Goal: Navigation & Orientation: Find specific page/section

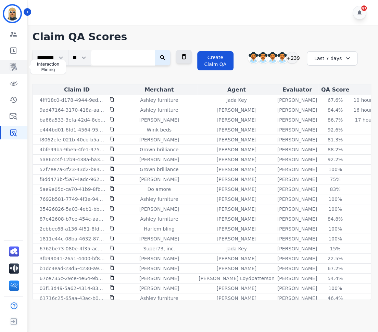
click at [11, 65] on icon "Sidebar" at bounding box center [13, 67] width 7 height 8
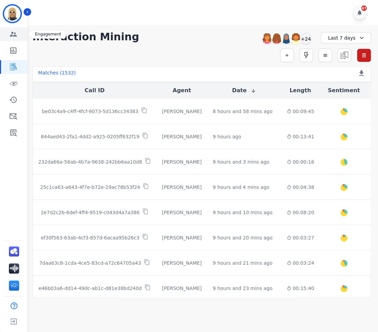
click at [15, 32] on icon "Sidebar" at bounding box center [13, 34] width 8 height 8
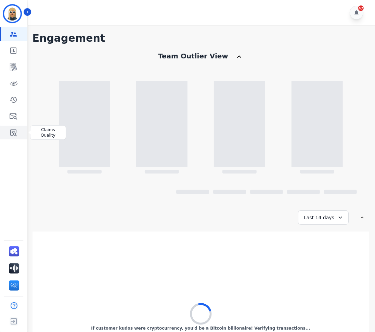
click at [19, 135] on link "Sidebar" at bounding box center [14, 133] width 26 height 14
